Goal: Task Accomplishment & Management: Use online tool/utility

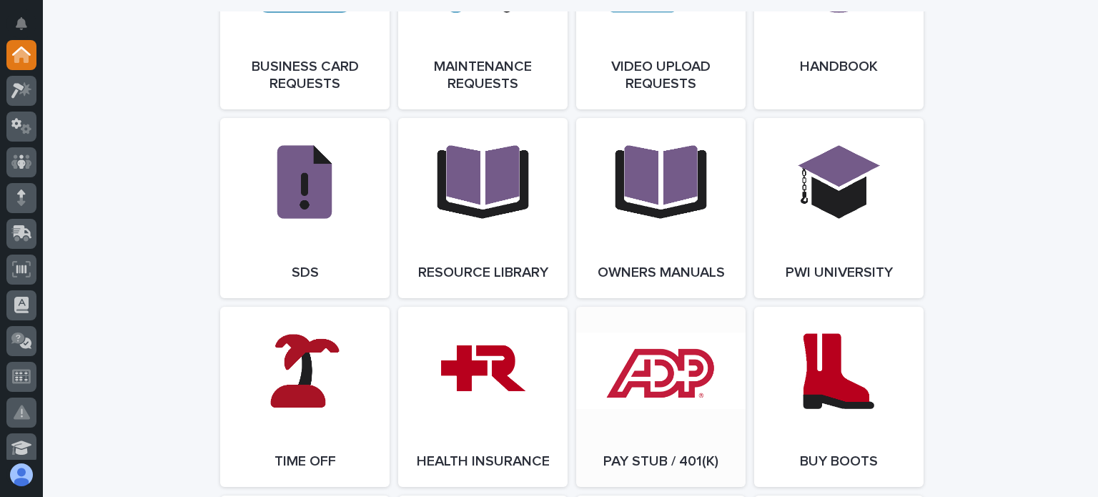
scroll to position [2502, 0]
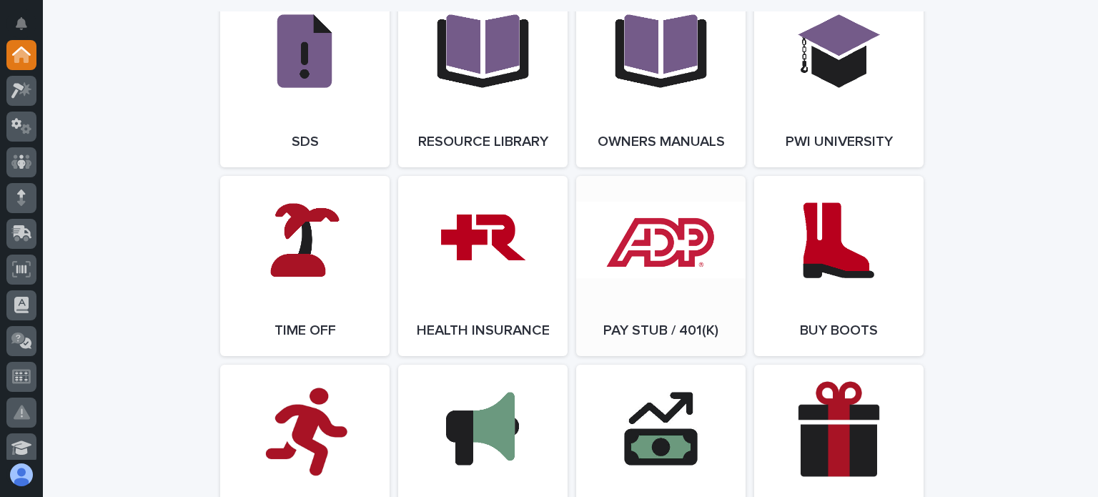
click at [645, 266] on link "Open Link" at bounding box center [660, 266] width 169 height 180
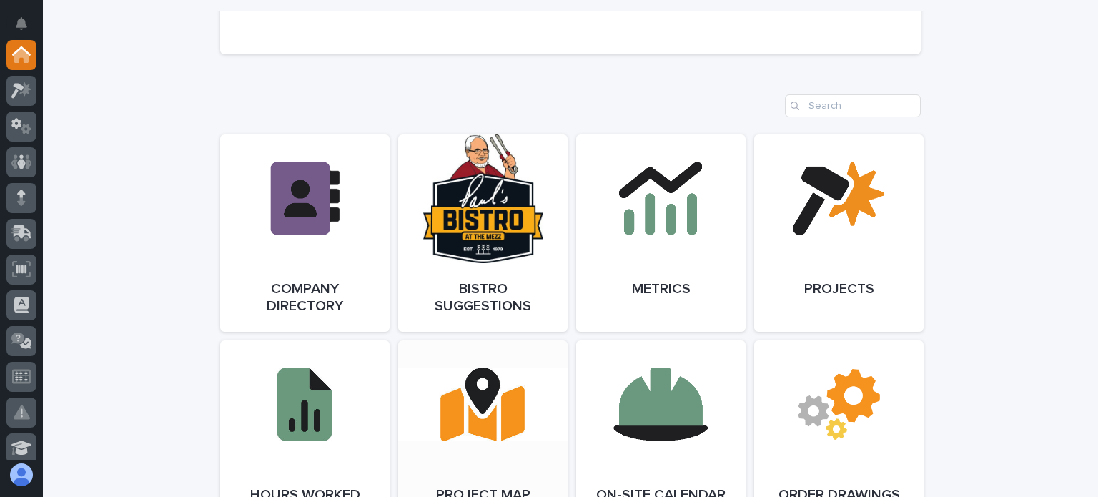
scroll to position [1144, 0]
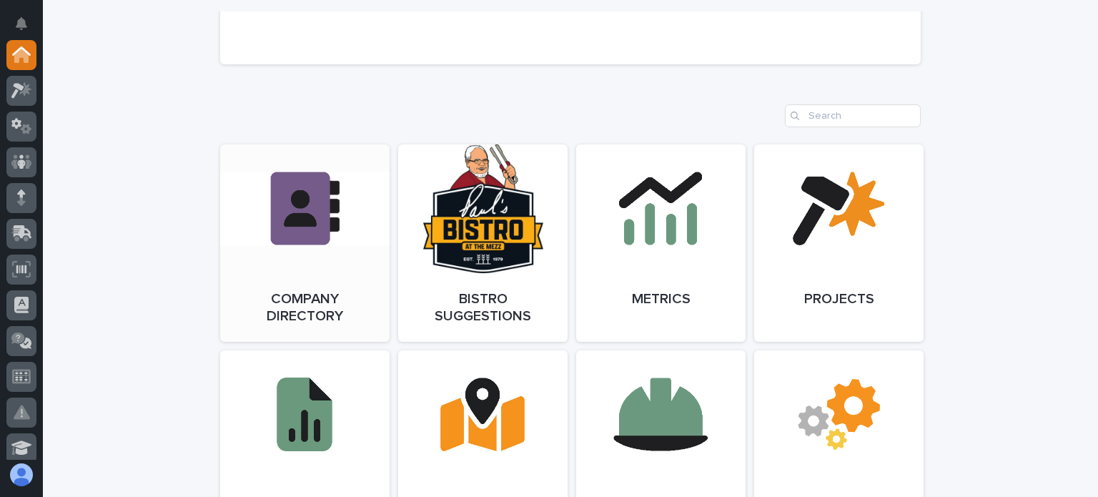
click at [307, 222] on link "Open Link" at bounding box center [304, 242] width 169 height 197
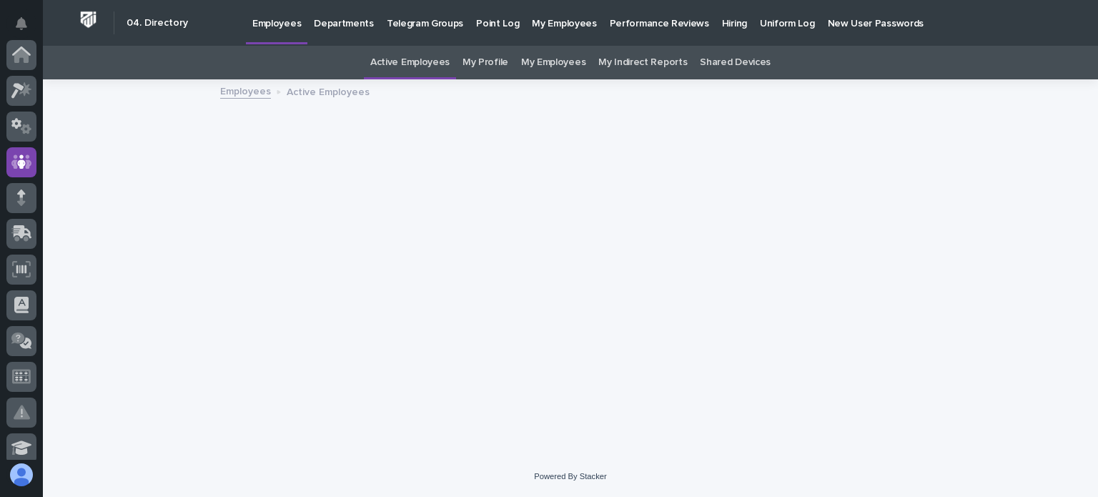
scroll to position [107, 0]
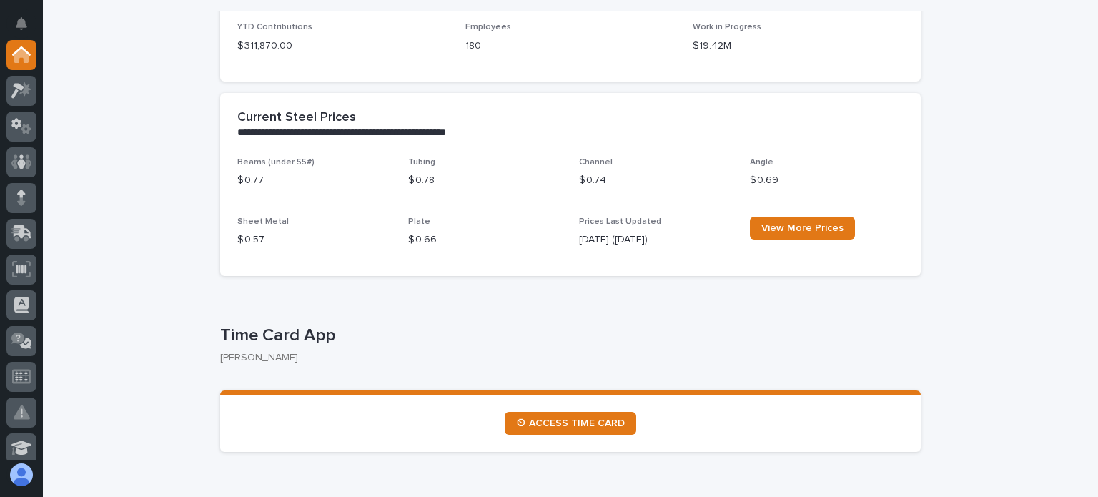
scroll to position [715, 0]
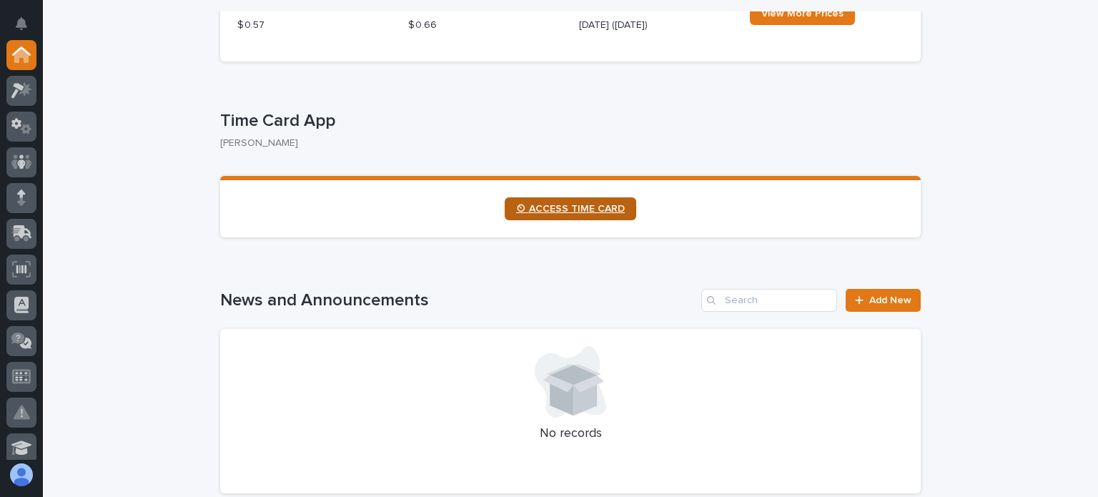
click at [533, 205] on span "⏲ ACCESS TIME CARD" at bounding box center [570, 209] width 109 height 10
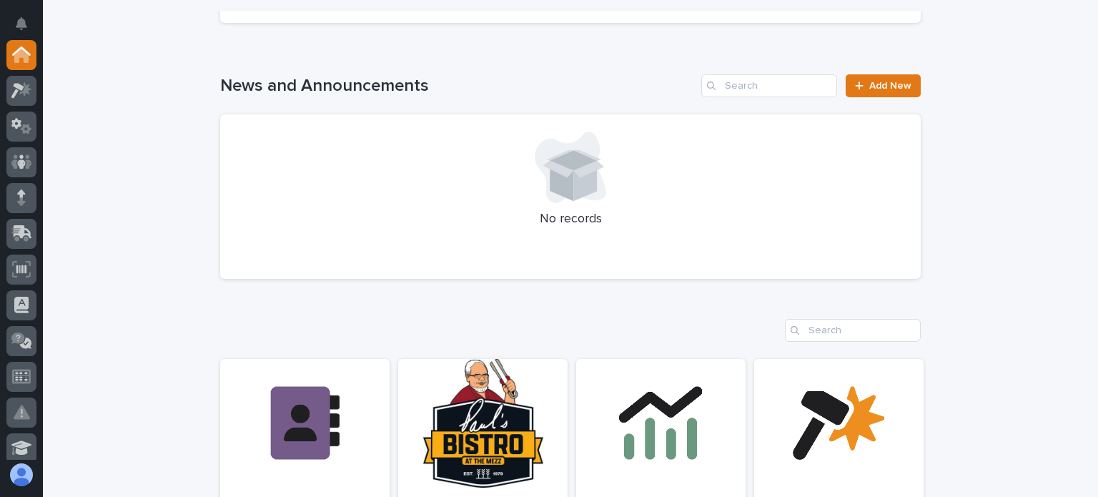
scroll to position [643, 0]
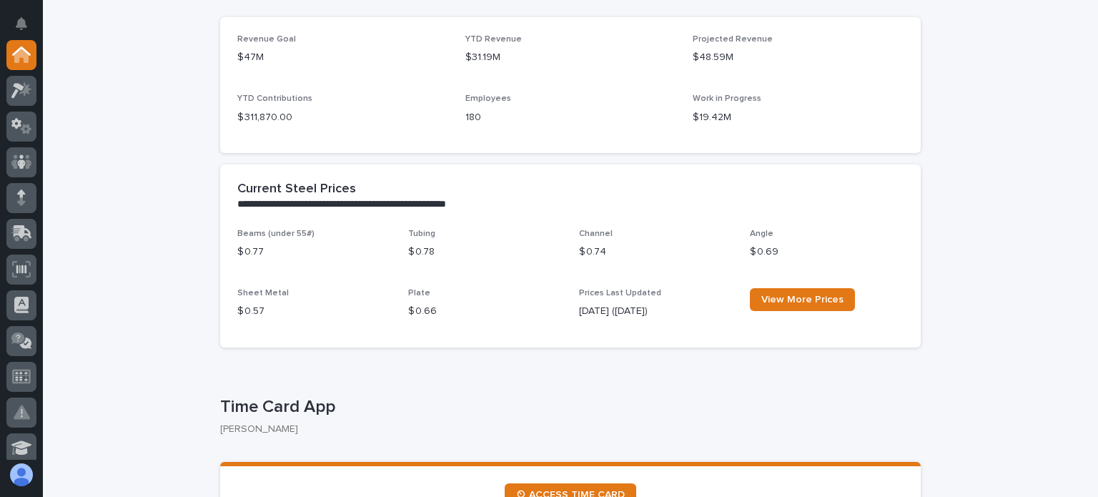
scroll to position [572, 0]
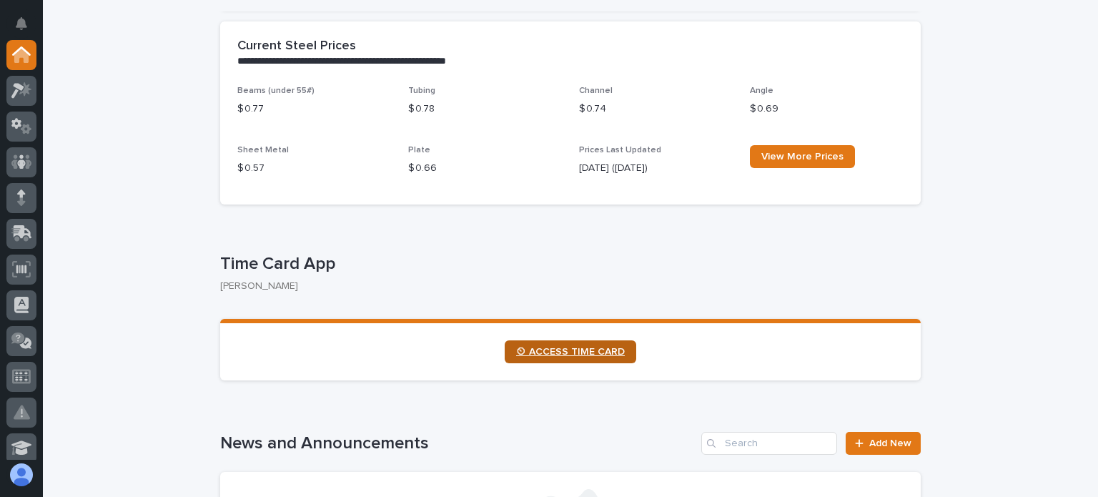
click at [552, 344] on link "⏲ ACCESS TIME CARD" at bounding box center [571, 351] width 132 height 23
